Goal: Task Accomplishment & Management: Complete application form

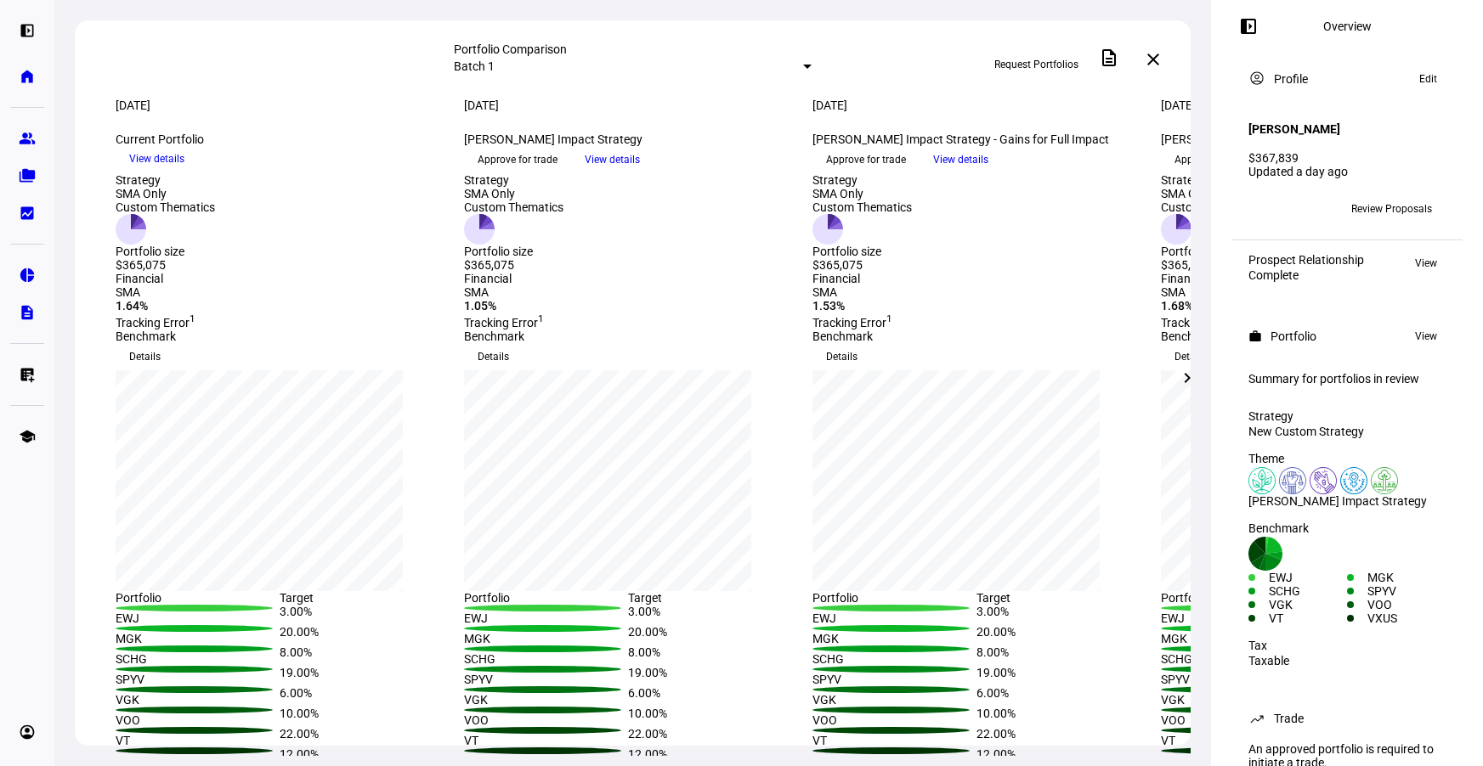
click at [906, 173] on span "Approve for trade" at bounding box center [866, 159] width 80 height 27
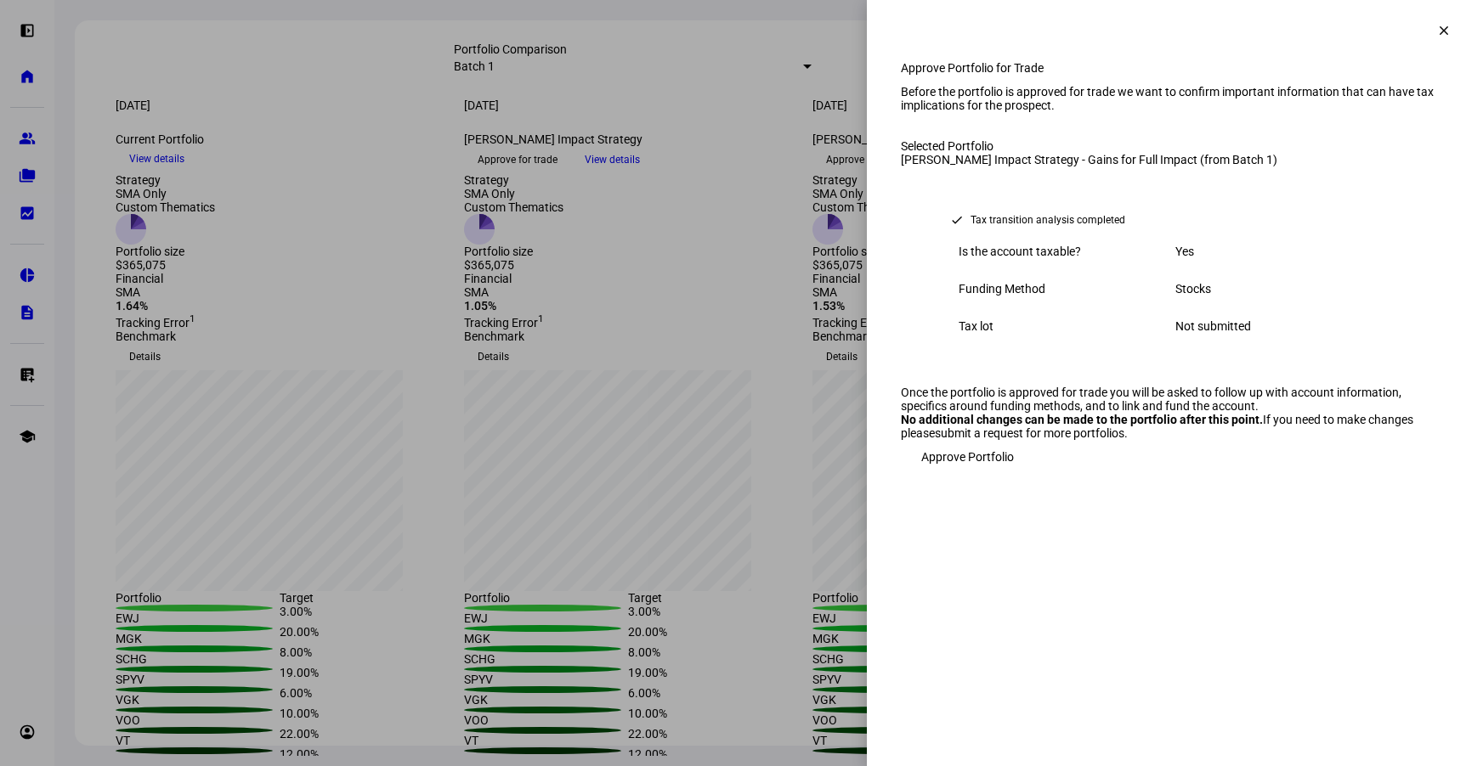
click at [966, 508] on div "Approve Portfolio for Trade Before the portfolio is approved for trade we want …" at bounding box center [1175, 284] width 616 height 447
click at [967, 474] on span "Approve Portfolio" at bounding box center [967, 457] width 93 height 34
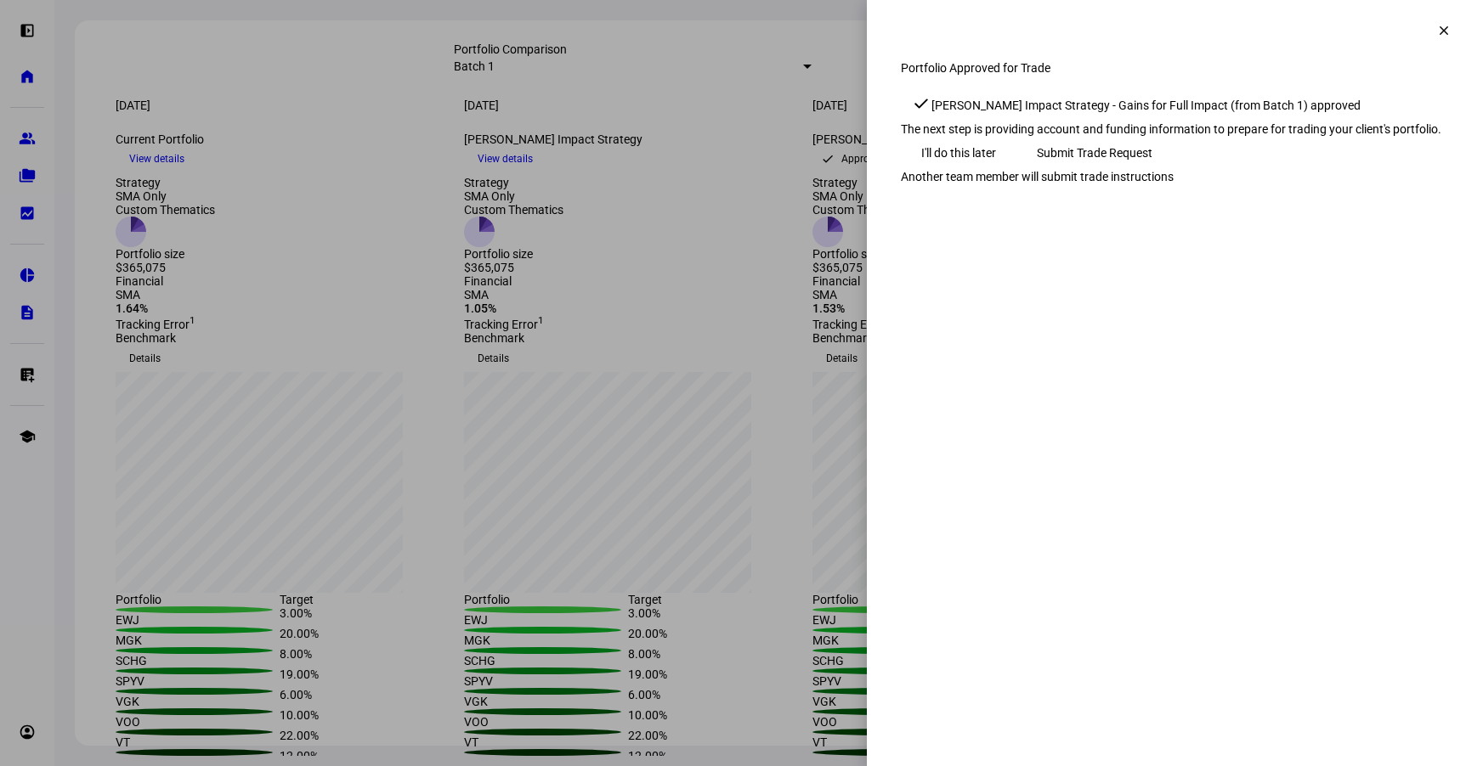
click at [1152, 170] on span "Submit Trade Request" at bounding box center [1095, 153] width 116 height 34
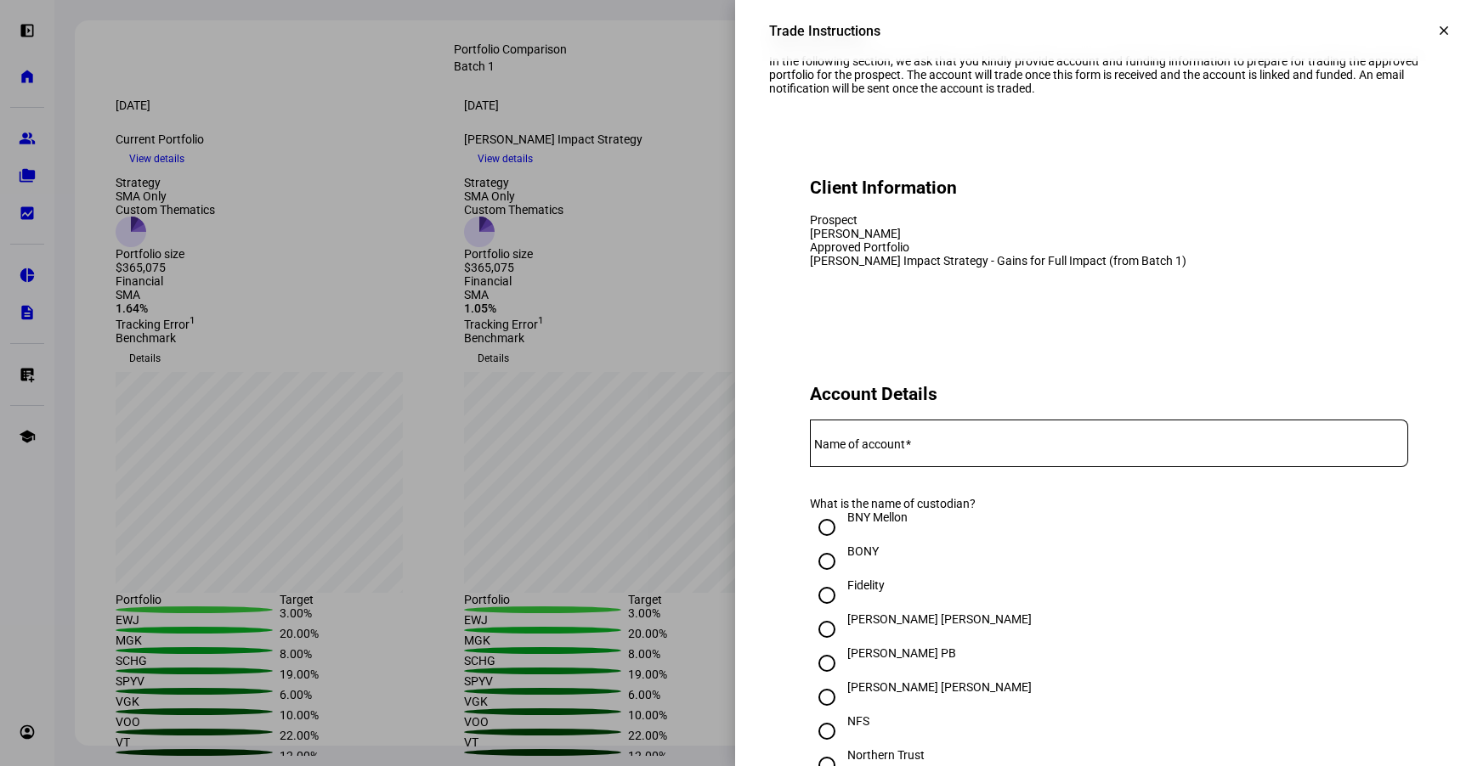
scroll to position [35, 0]
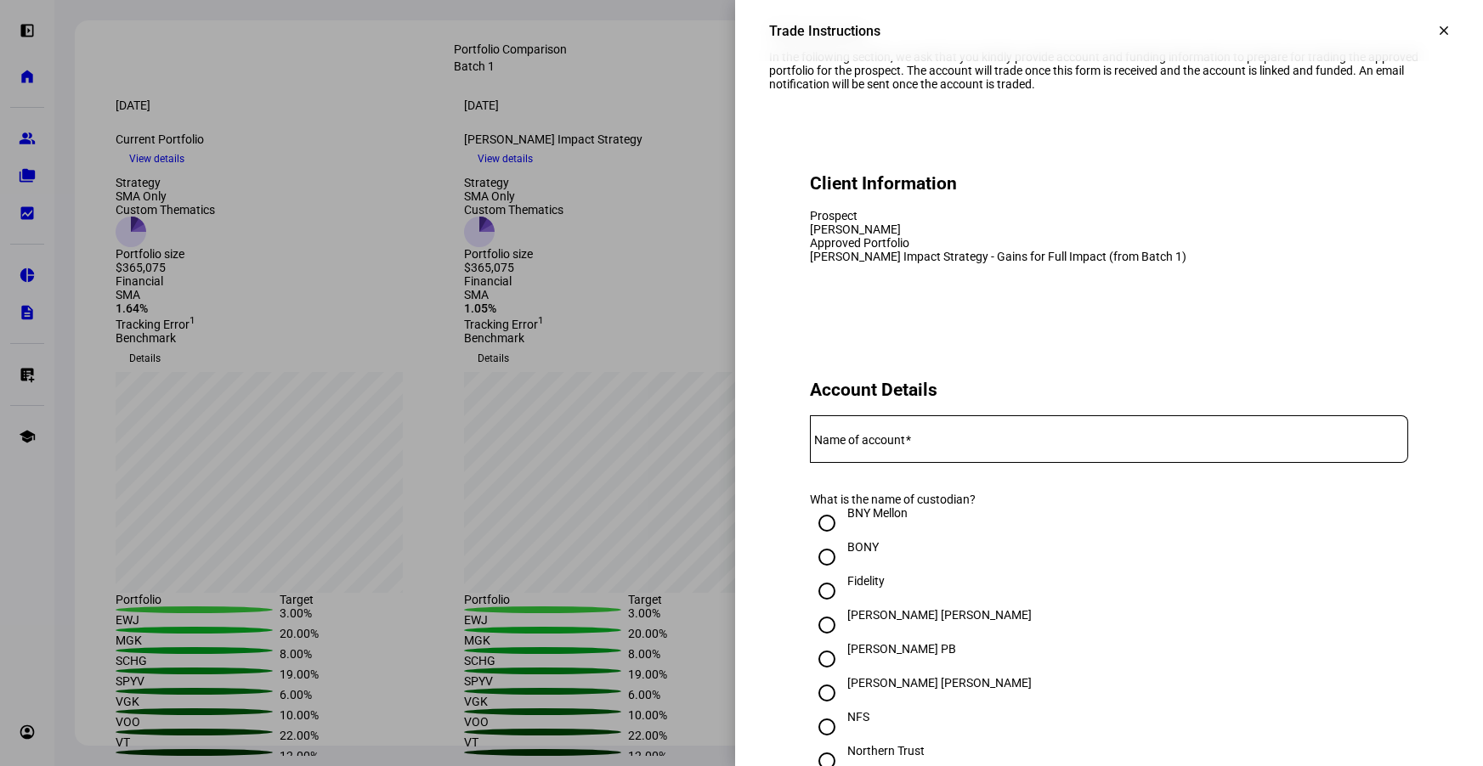
click at [1048, 443] on input "Name of account" at bounding box center [1109, 436] width 598 height 14
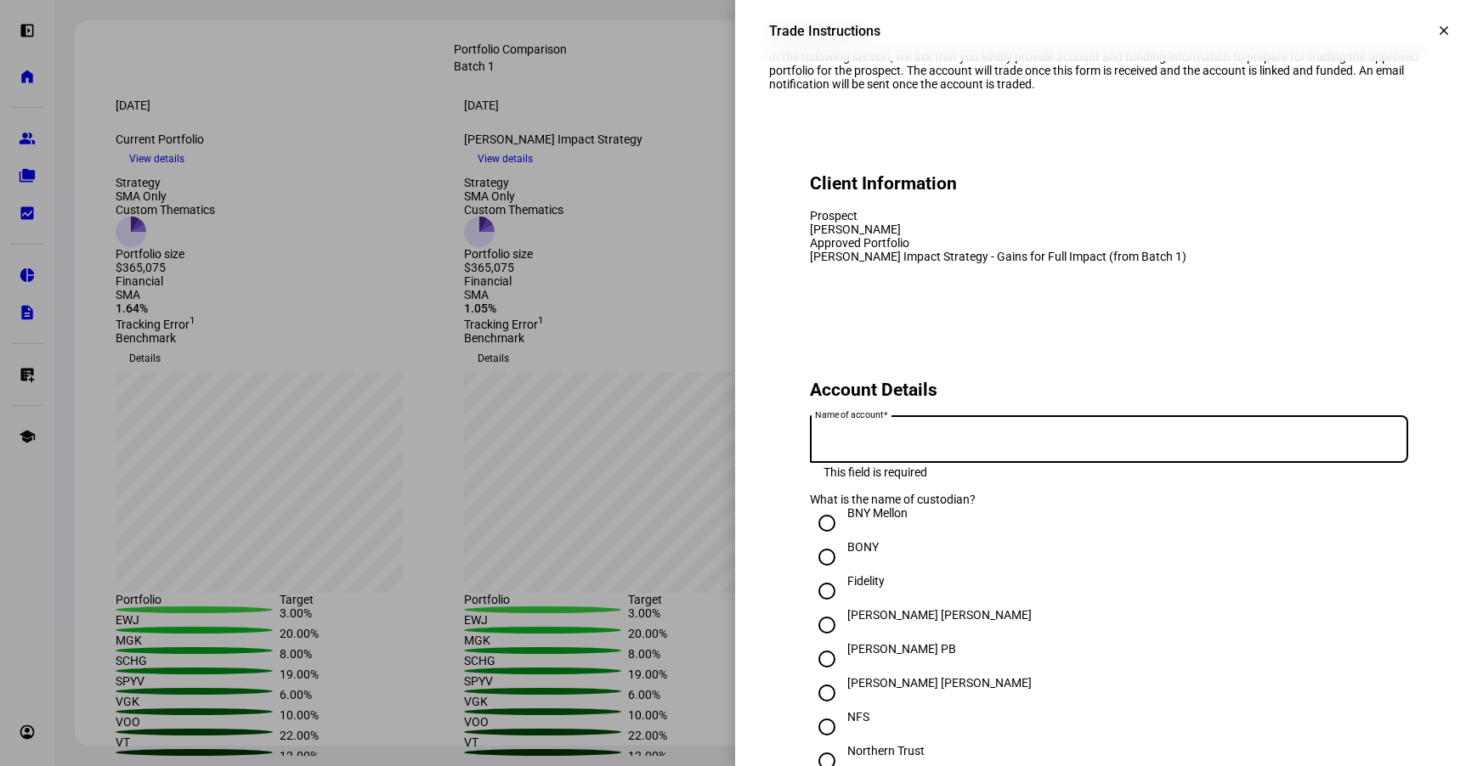
paste input "[PERSON_NAME] 2023 Revocable Trust"
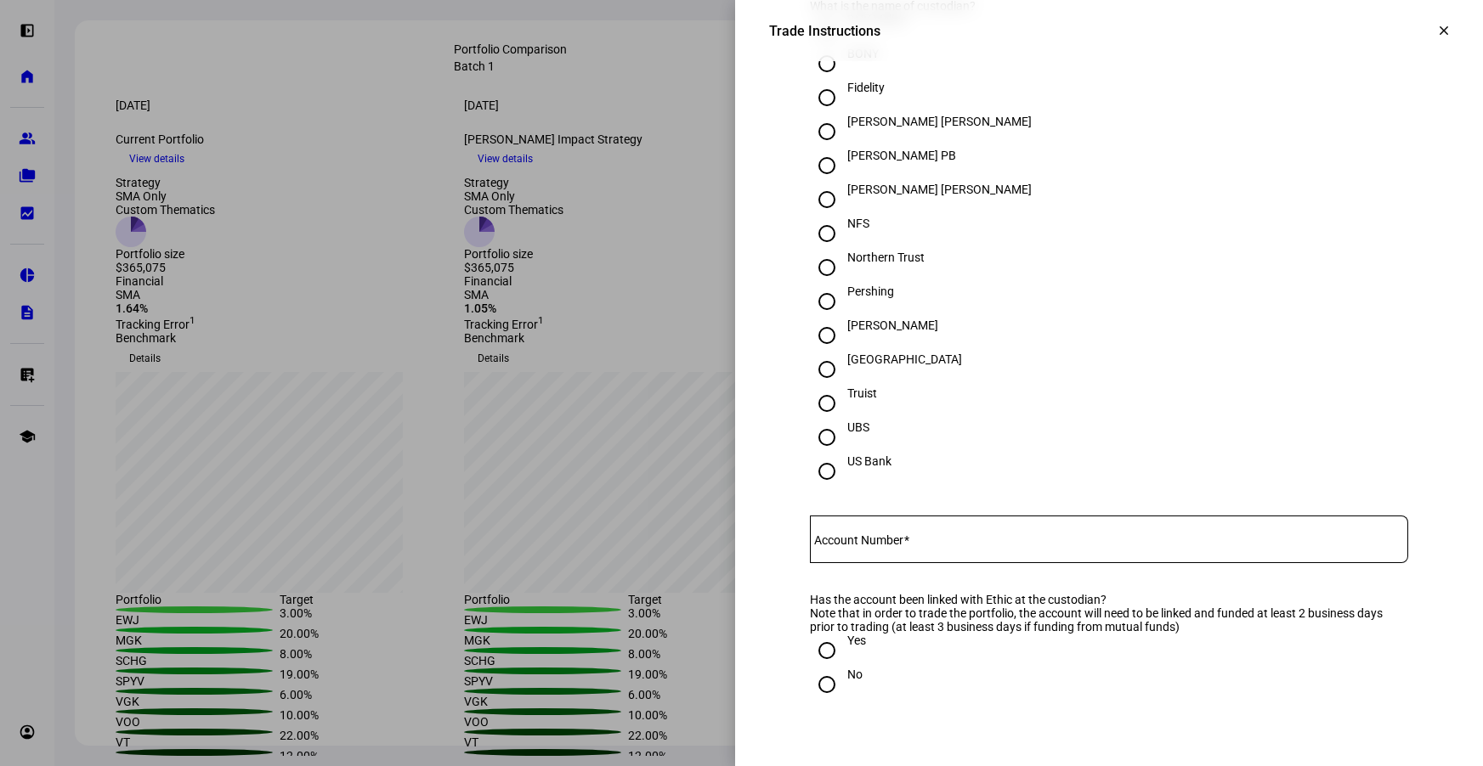
scroll to position [558, 0]
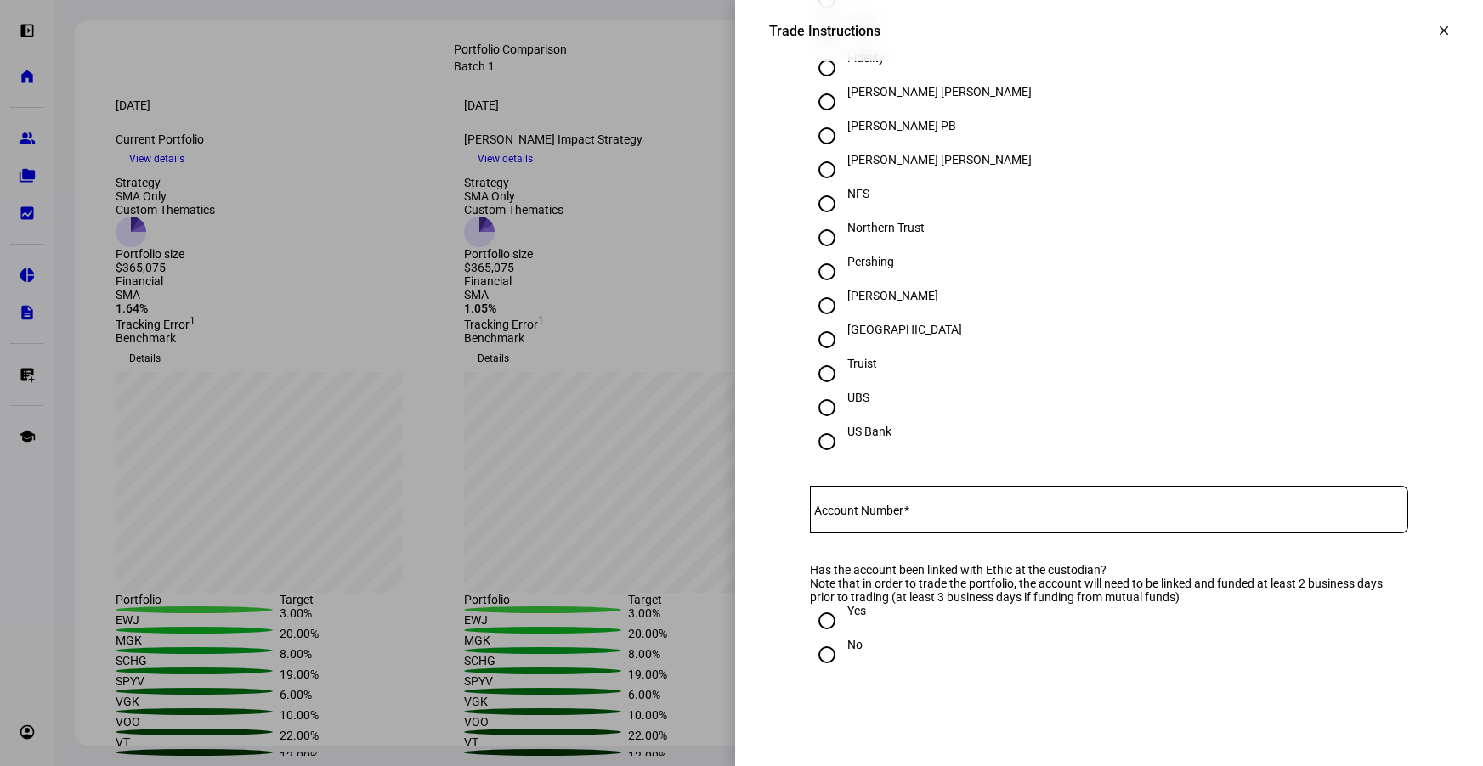
type input "[PERSON_NAME] 2023 Revocable Trust"
click at [826, 323] on input "[PERSON_NAME]" at bounding box center [827, 306] width 34 height 34
radio input "true"
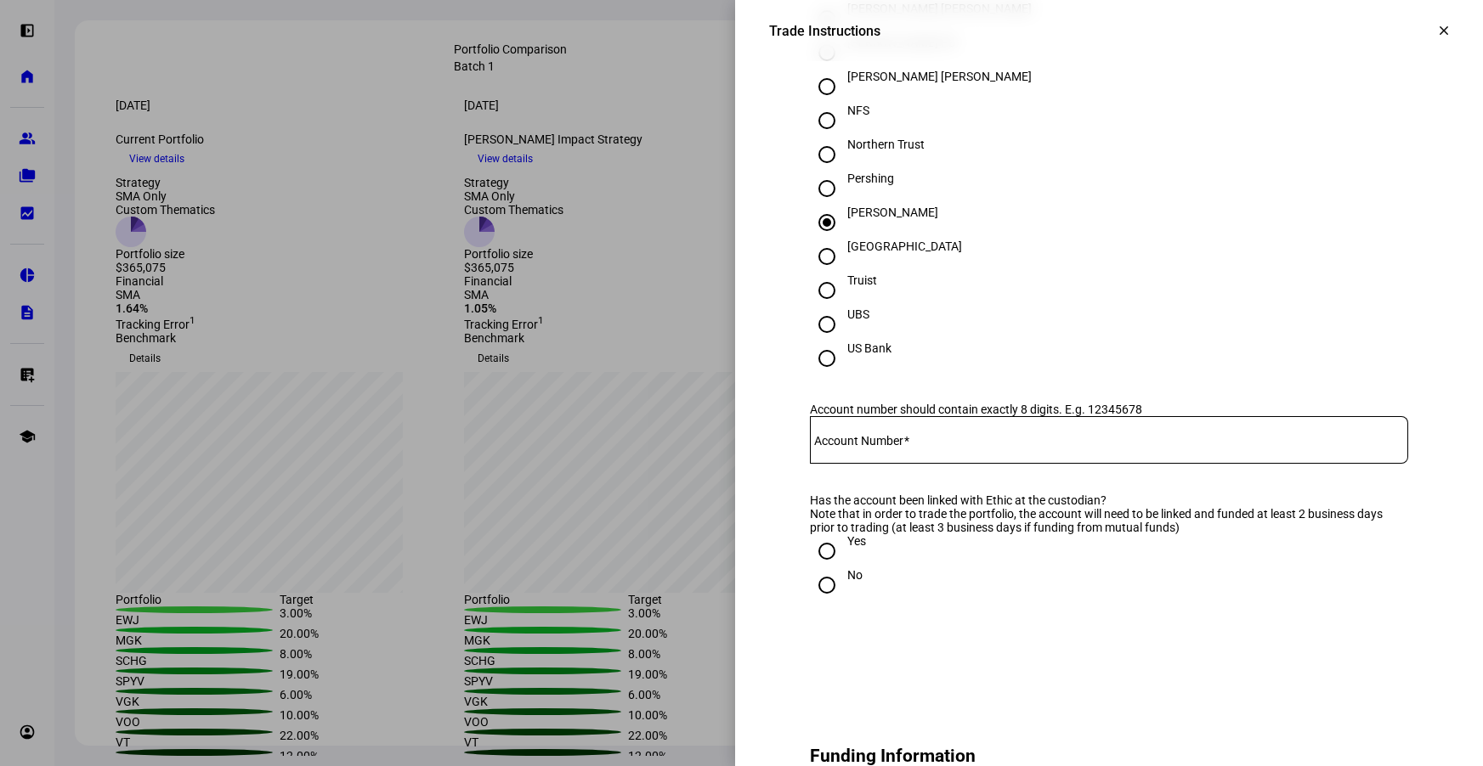
scroll to position [743, 0]
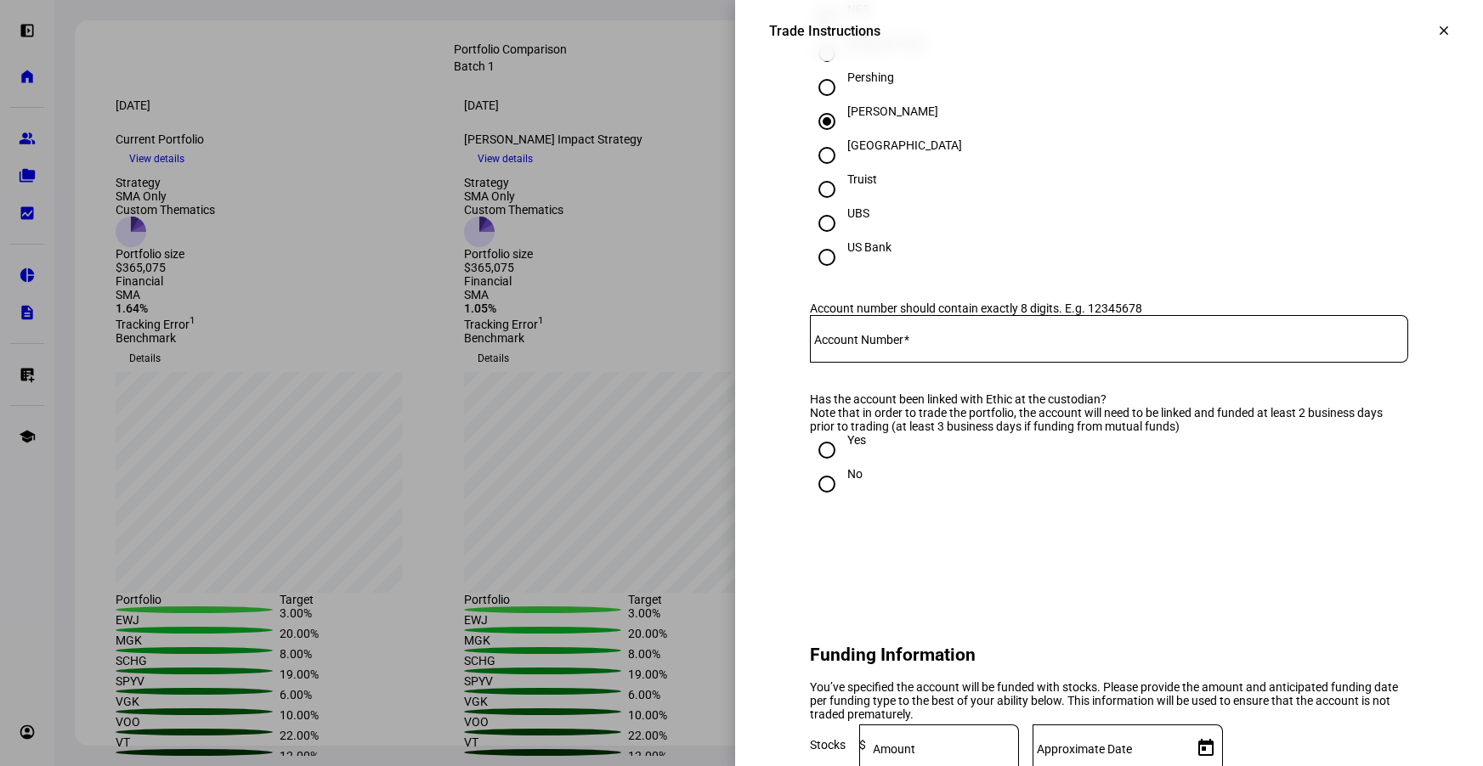
click at [909, 347] on span at bounding box center [906, 340] width 6 height 14
click at [916, 342] on input "Account Number" at bounding box center [1109, 336] width 598 height 14
paste input "33556407"
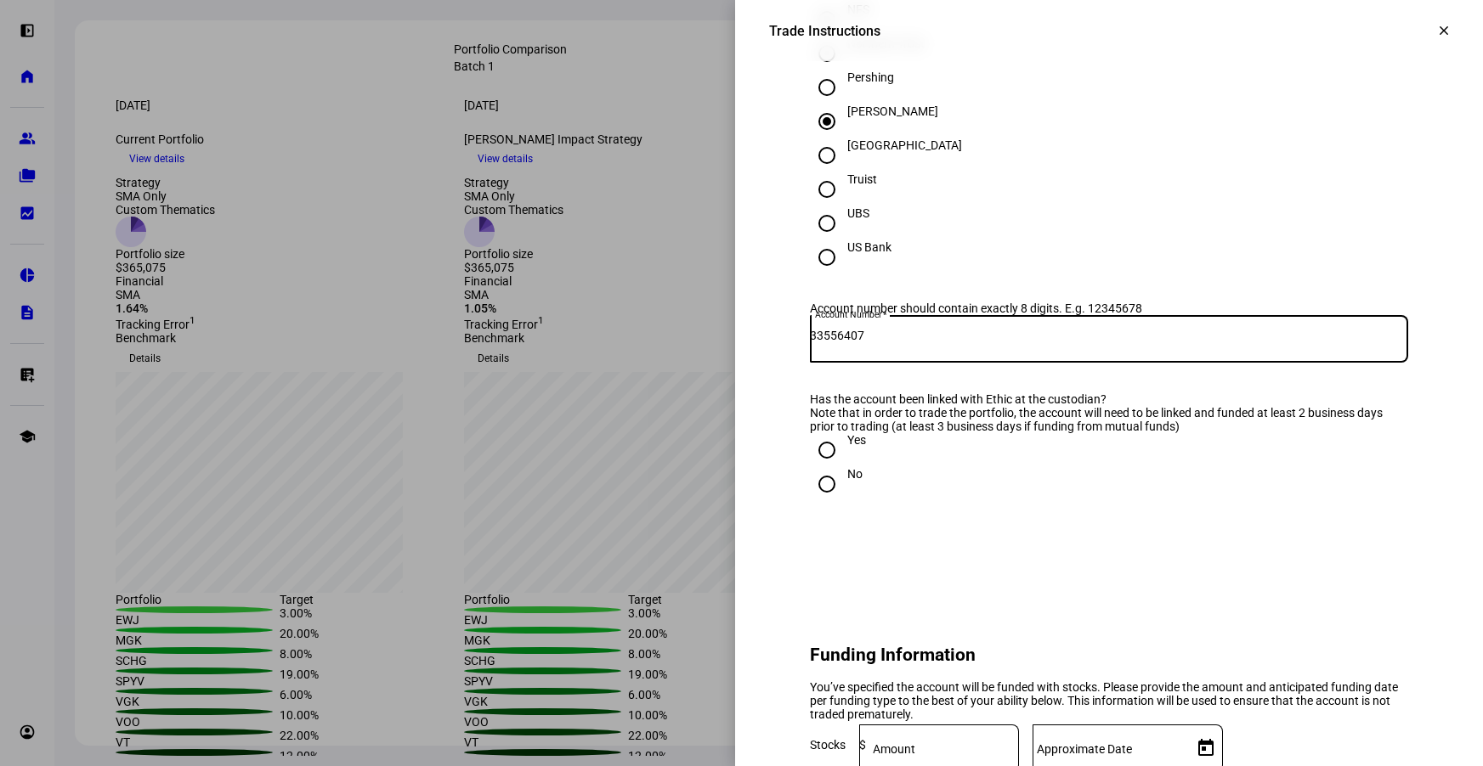
type input "33556407"
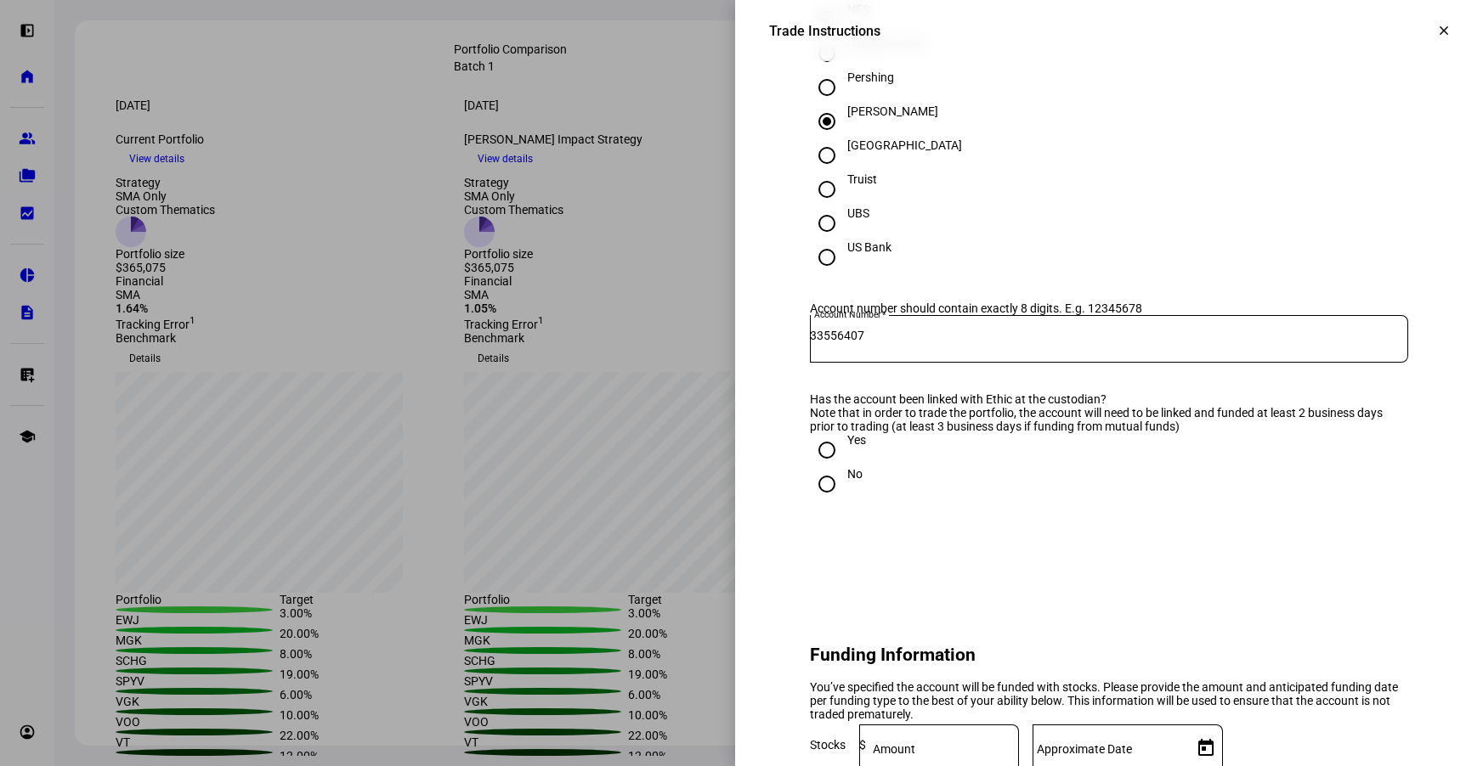
click at [823, 467] on input "Yes" at bounding box center [827, 450] width 34 height 34
radio input "true"
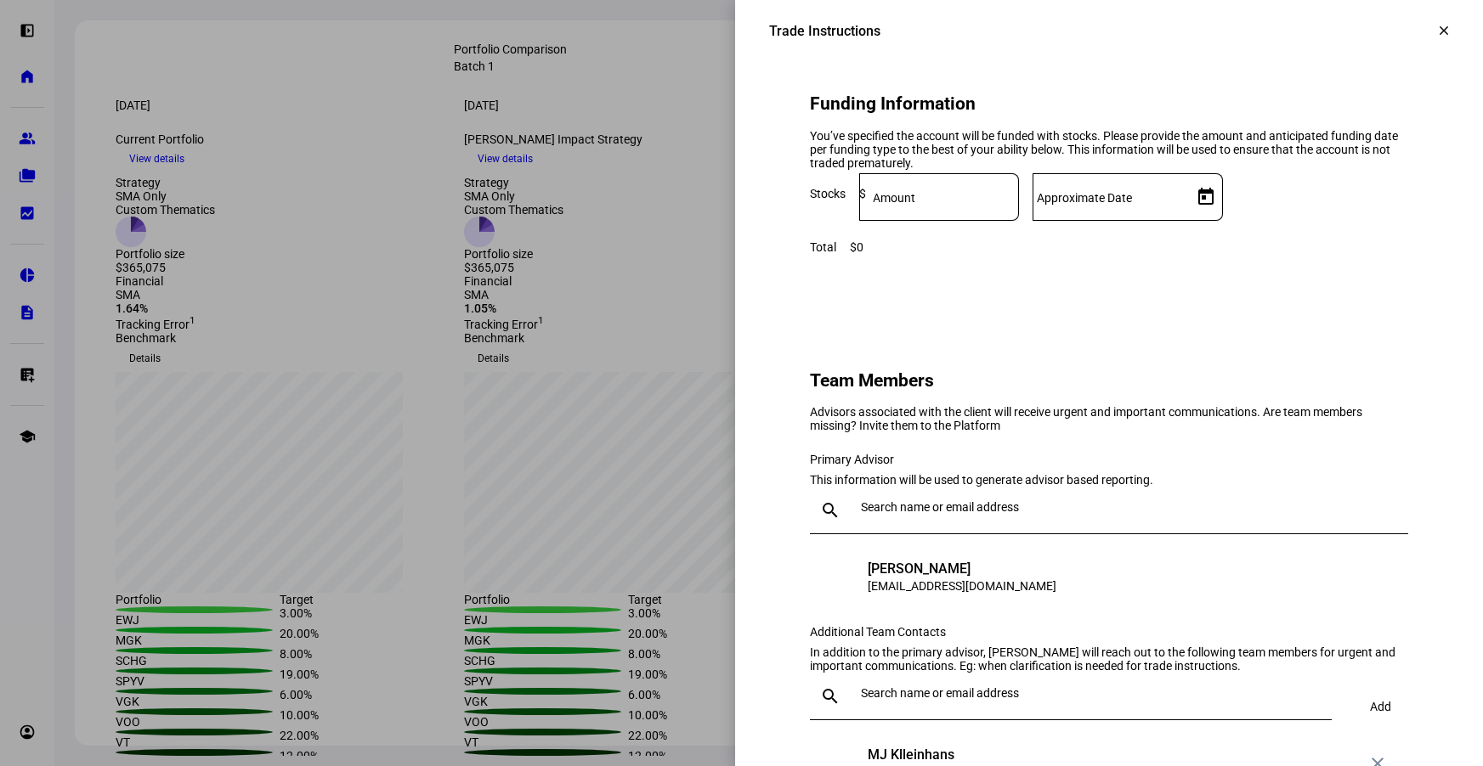
scroll to position [1315, 0]
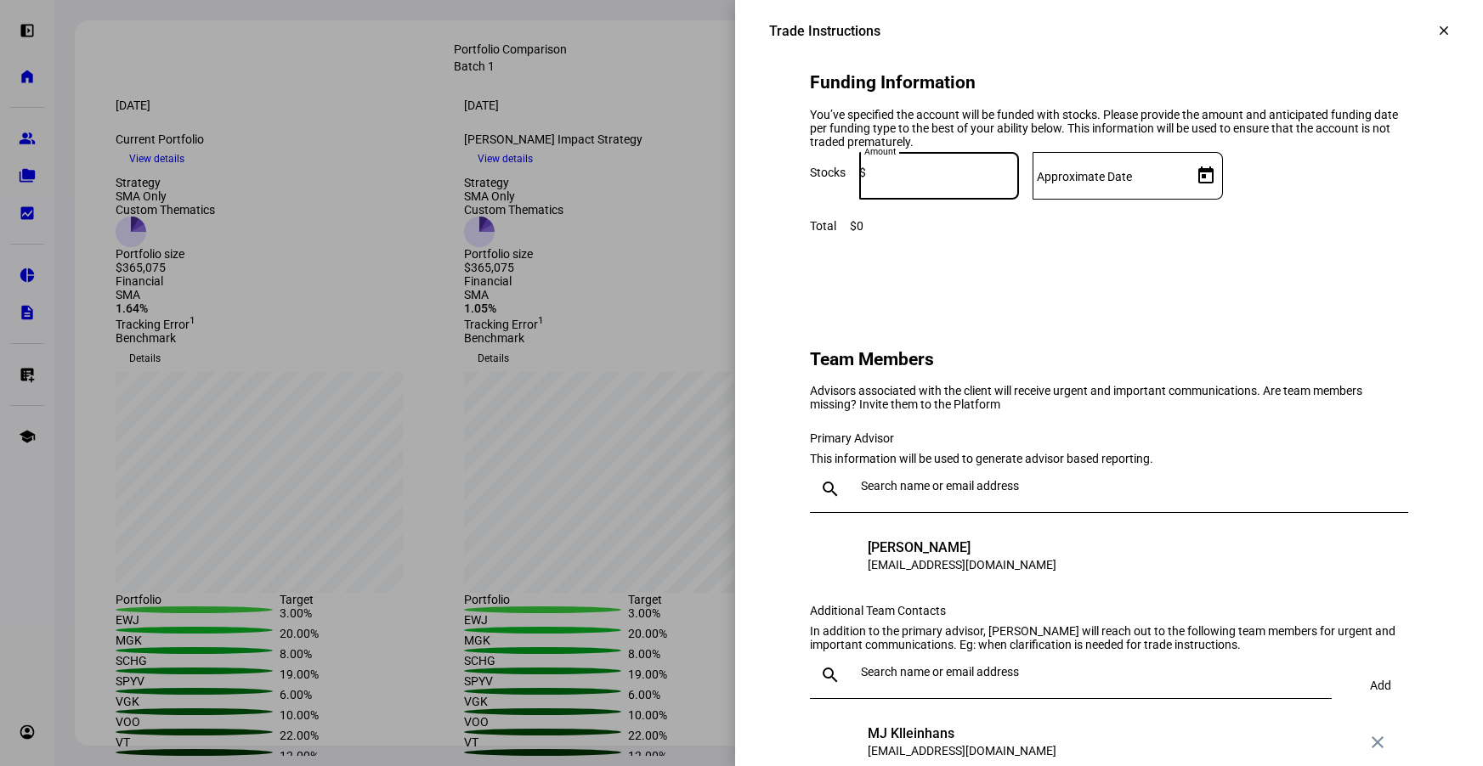
click at [1019, 179] on input at bounding box center [942, 173] width 153 height 14
paste input "36,287,090,518,147,456,638"
type input "36,287,090,518,147,456,638"
click at [1132, 184] on mat-label "Approximate Date" at bounding box center [1084, 177] width 95 height 14
click at [1185, 179] on input "Approximate Date" at bounding box center [1108, 173] width 153 height 14
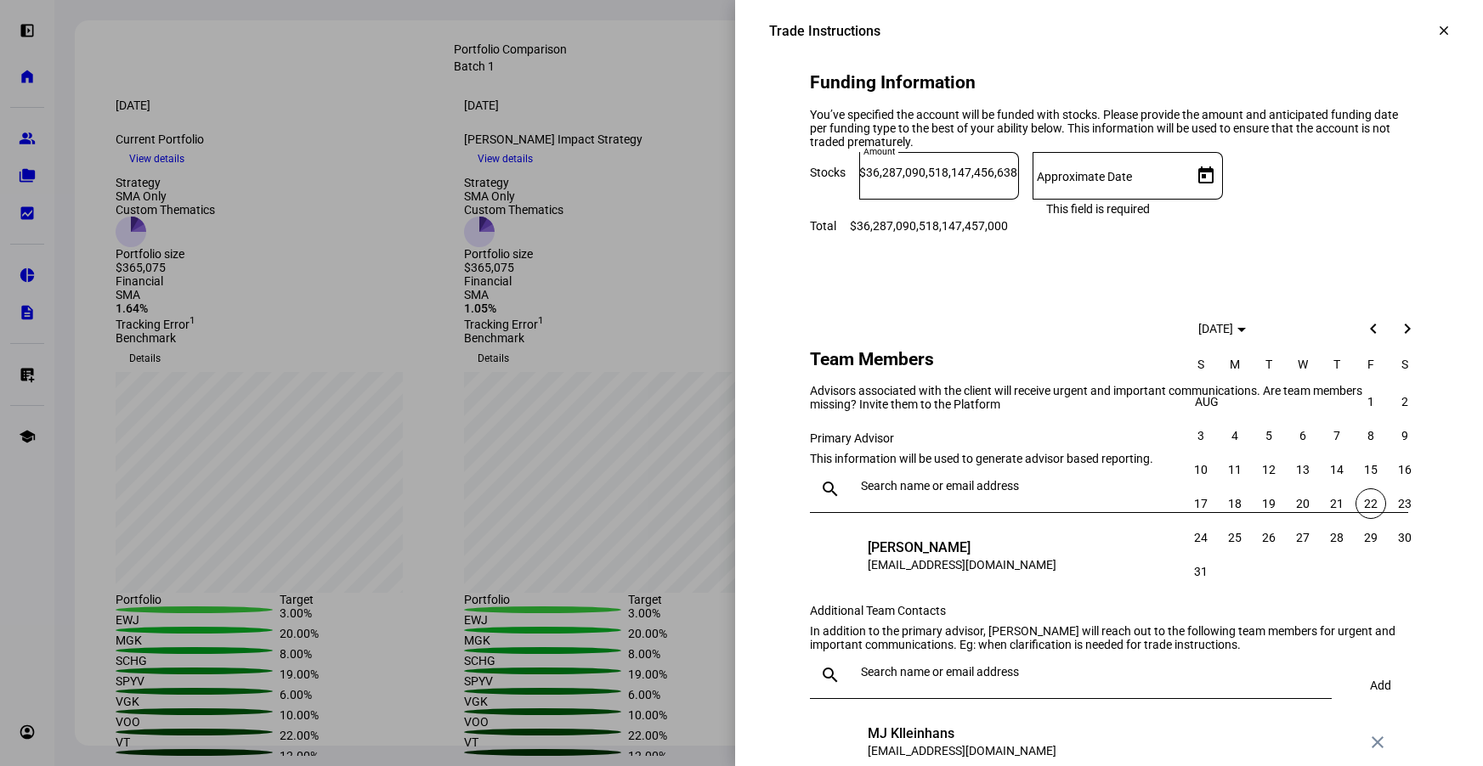
click at [1290, 515] on span "22" at bounding box center [1370, 504] width 31 height 31
type input "[DATE]"
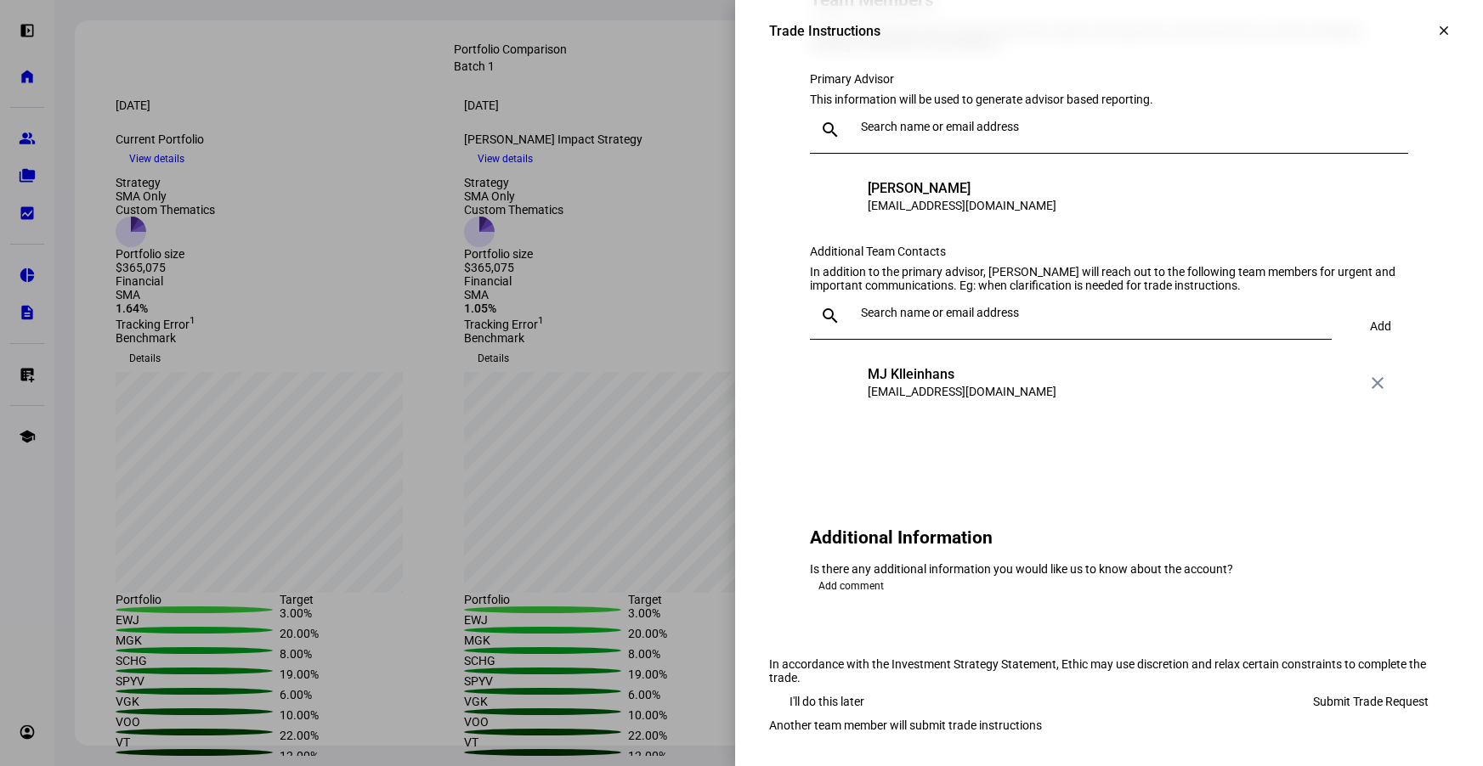
scroll to position [1936, 0]
click at [1290, 685] on span "Submit Trade Request" at bounding box center [1371, 702] width 116 height 34
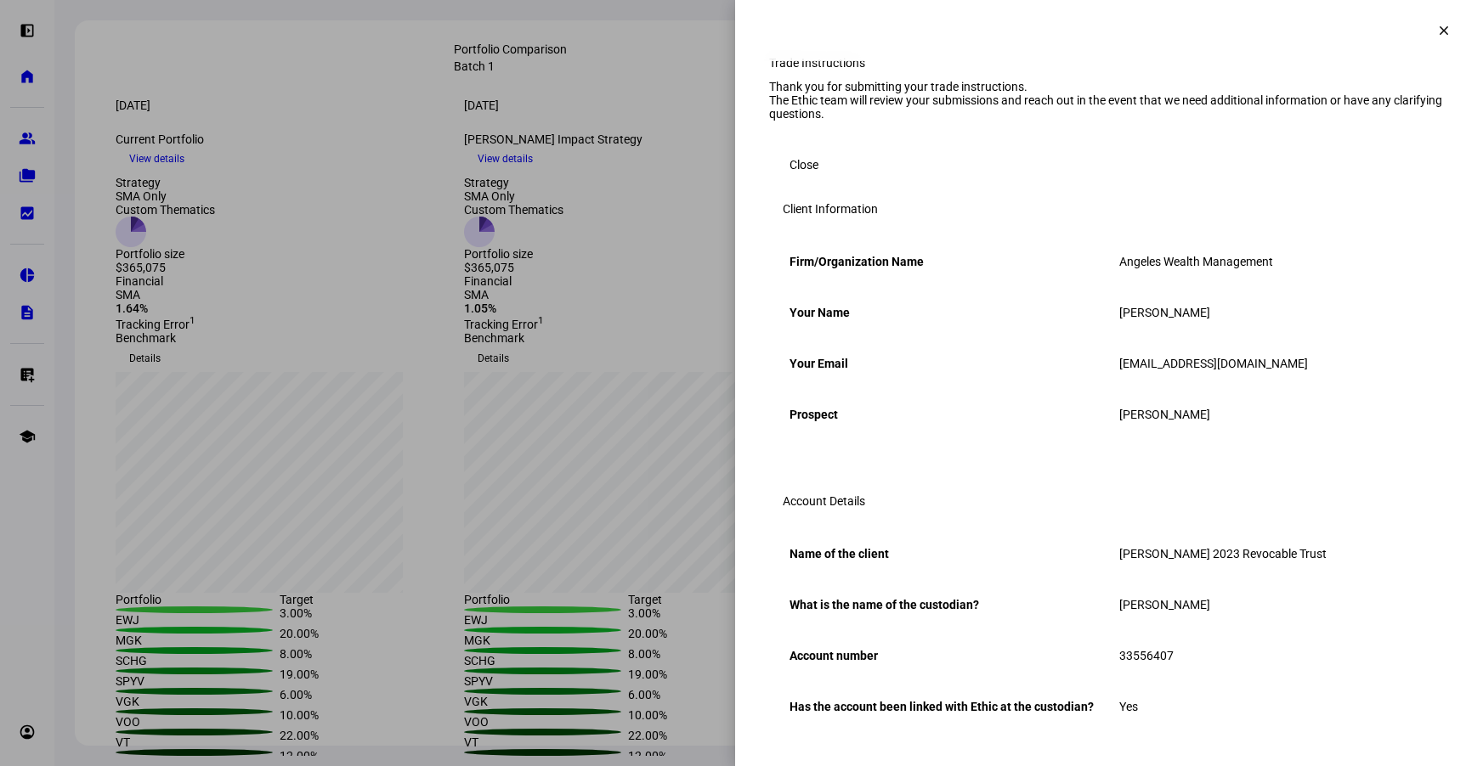
scroll to position [10, 0]
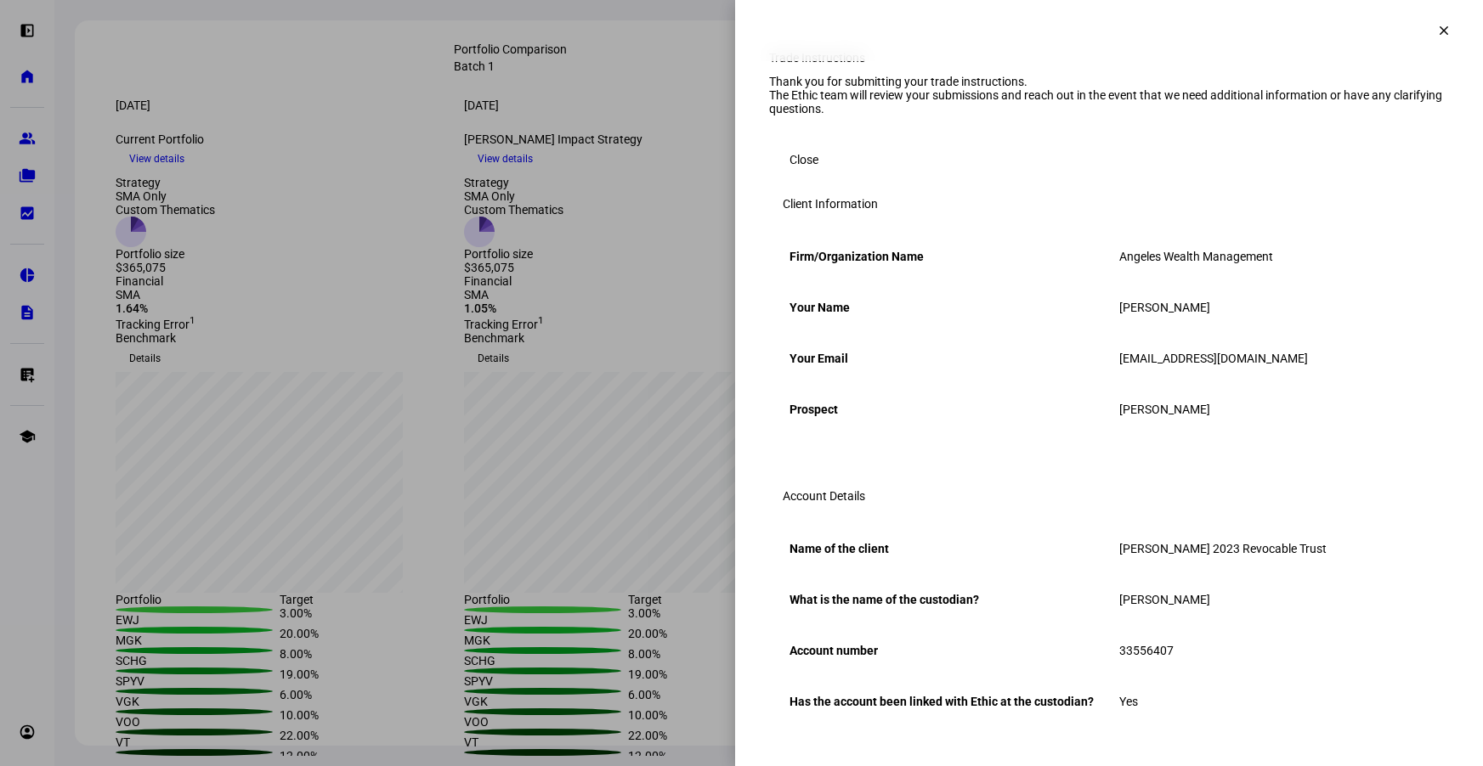
click at [796, 177] on span "Close" at bounding box center [803, 160] width 29 height 34
